Goal: Information Seeking & Learning: Learn about a topic

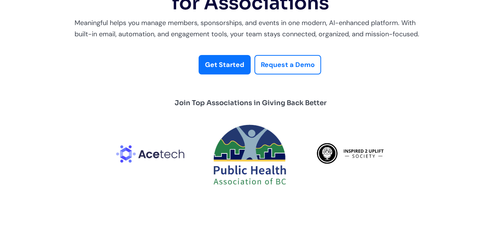
scroll to position [98, 0]
click at [301, 64] on strong "Request a Demo" at bounding box center [288, 64] width 54 height 9
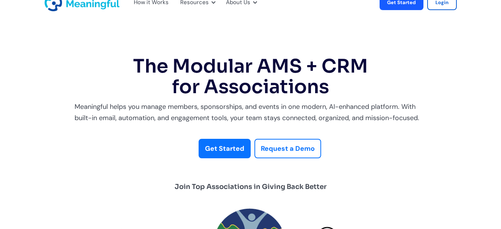
scroll to position [0, 0]
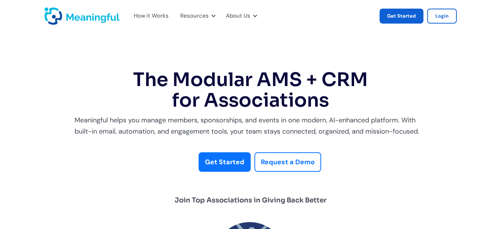
click at [406, 14] on link "Get Started" at bounding box center [401, 16] width 44 height 15
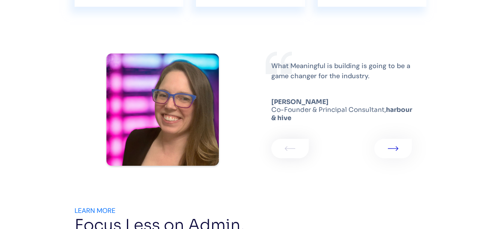
scroll to position [1316, 0]
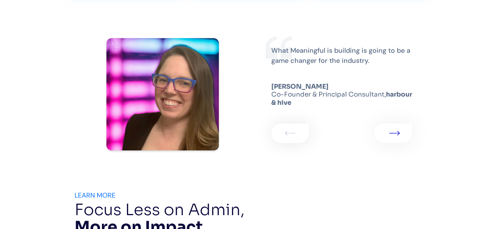
click at [392, 135] on img "1 of 2" at bounding box center [394, 133] width 10 height 4
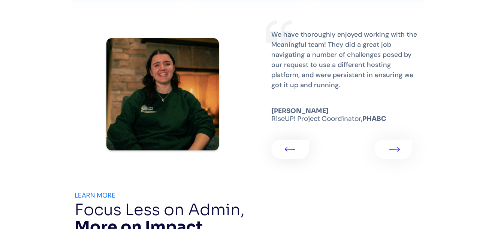
click at [392, 149] on img "2 of 2" at bounding box center [394, 149] width 10 height 4
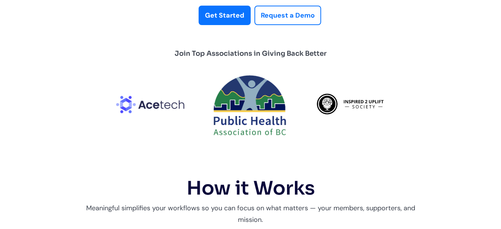
scroll to position [0, 0]
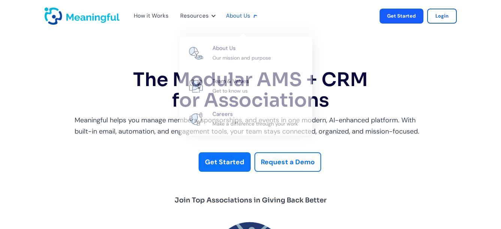
click at [248, 18] on div "About Us" at bounding box center [240, 16] width 38 height 25
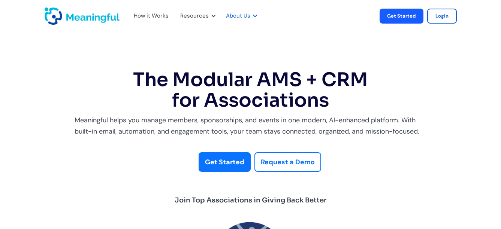
click at [248, 18] on div "About Us" at bounding box center [240, 16] width 38 height 25
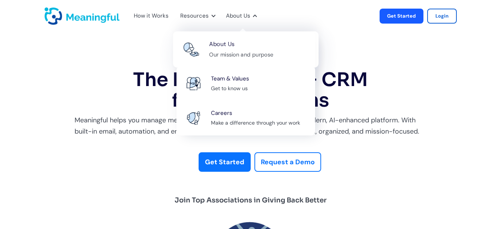
click at [245, 43] on div "About Us Our mission and purpose" at bounding box center [259, 49] width 101 height 20
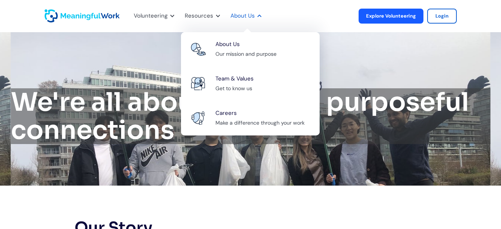
click at [247, 18] on div "About Us" at bounding box center [242, 16] width 24 height 10
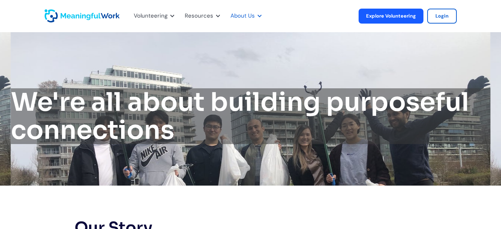
click at [247, 18] on div "About Us" at bounding box center [242, 16] width 24 height 10
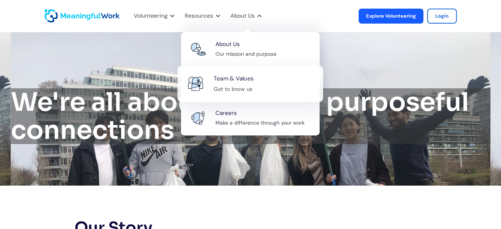
click at [250, 94] on link "Team & Values Get to know us" at bounding box center [250, 84] width 146 height 36
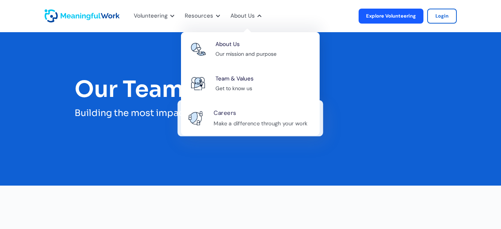
click at [238, 112] on div "Careers Make a difference through your work" at bounding box center [263, 118] width 101 height 20
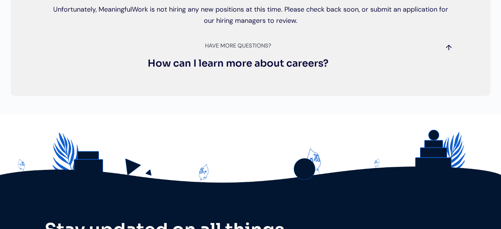
scroll to position [189, 0]
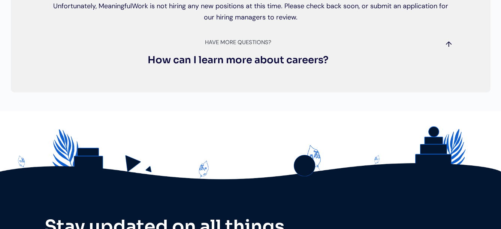
click at [267, 64] on h3 "How can I learn more about careers?" at bounding box center [238, 60] width 378 height 12
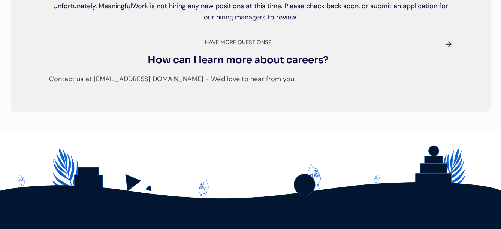
click at [267, 64] on h3 "How can I learn more about careers?" at bounding box center [238, 60] width 378 height 12
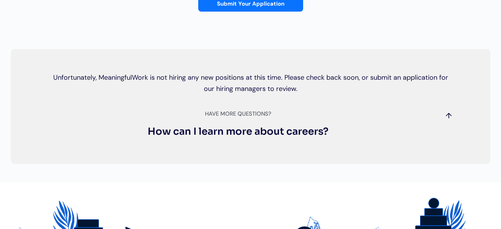
scroll to position [0, 0]
